Goal: Find contact information: Find contact information

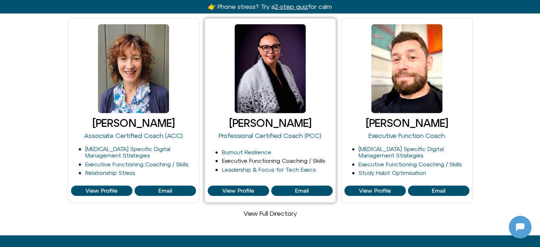
scroll to position [462, 0]
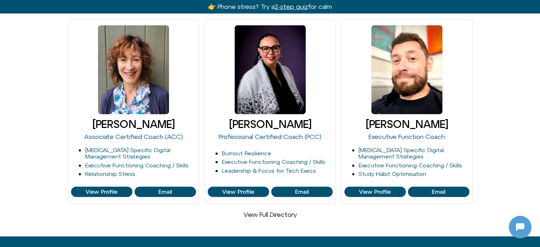
click at [264, 211] on link "View Full Directory" at bounding box center [270, 214] width 53 height 7
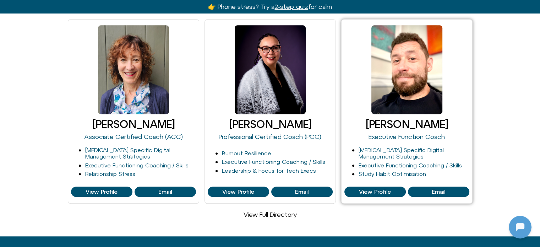
drag, startPoint x: 264, startPoint y: 205, endPoint x: 467, endPoint y: 107, distance: 225.2
click at [467, 107] on div at bounding box center [406, 69] width 125 height 94
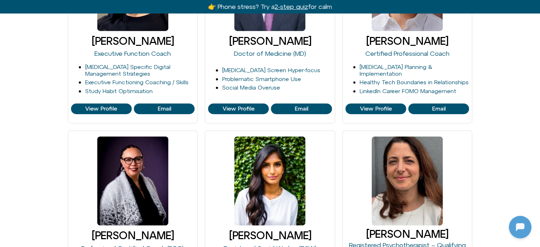
scroll to position [426, 0]
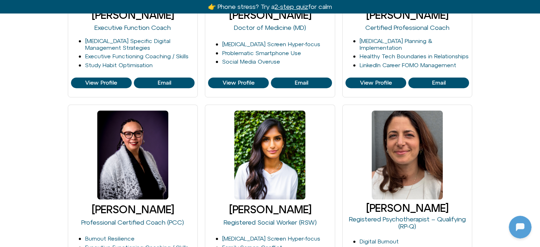
click at [282, 162] on link at bounding box center [269, 154] width 71 height 89
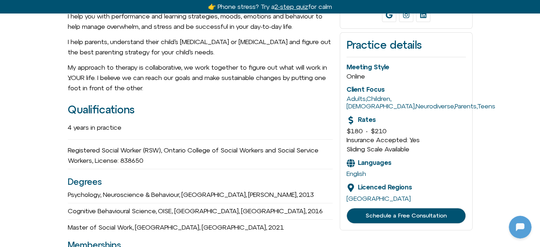
scroll to position [142, 0]
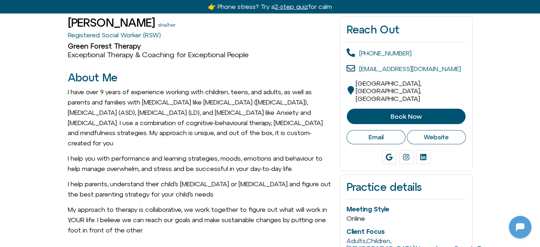
click at [444, 130] on link "Website" at bounding box center [436, 137] width 59 height 14
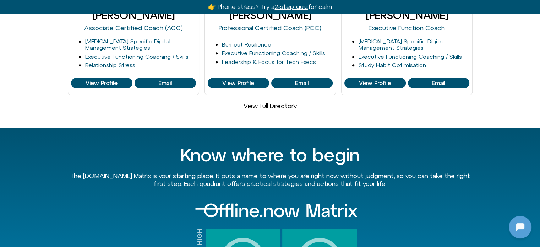
scroll to position [568, 0]
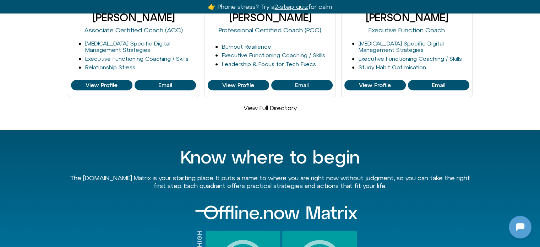
click at [270, 104] on link "View Full Directory" at bounding box center [270, 107] width 53 height 7
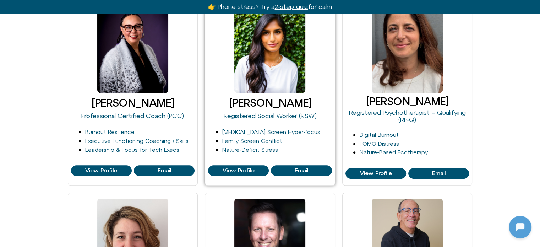
scroll to position [905, 0]
click at [233, 171] on span "View Profile" at bounding box center [239, 170] width 32 height 6
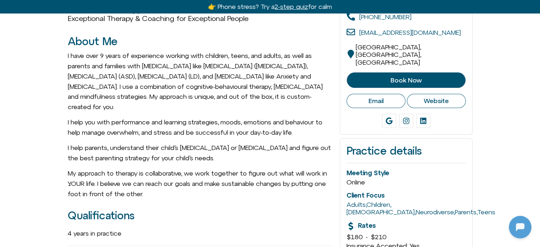
scroll to position [178, 0]
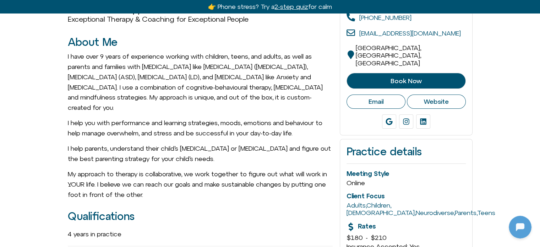
click at [433, 94] on link "Website" at bounding box center [436, 101] width 59 height 14
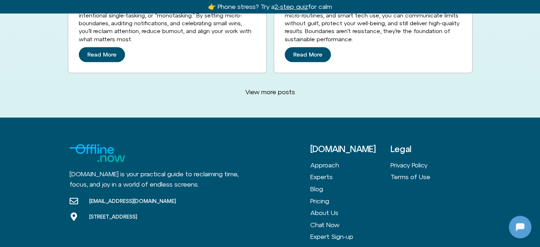
scroll to position [2002, 0]
